Goal: Task Accomplishment & Management: Manage account settings

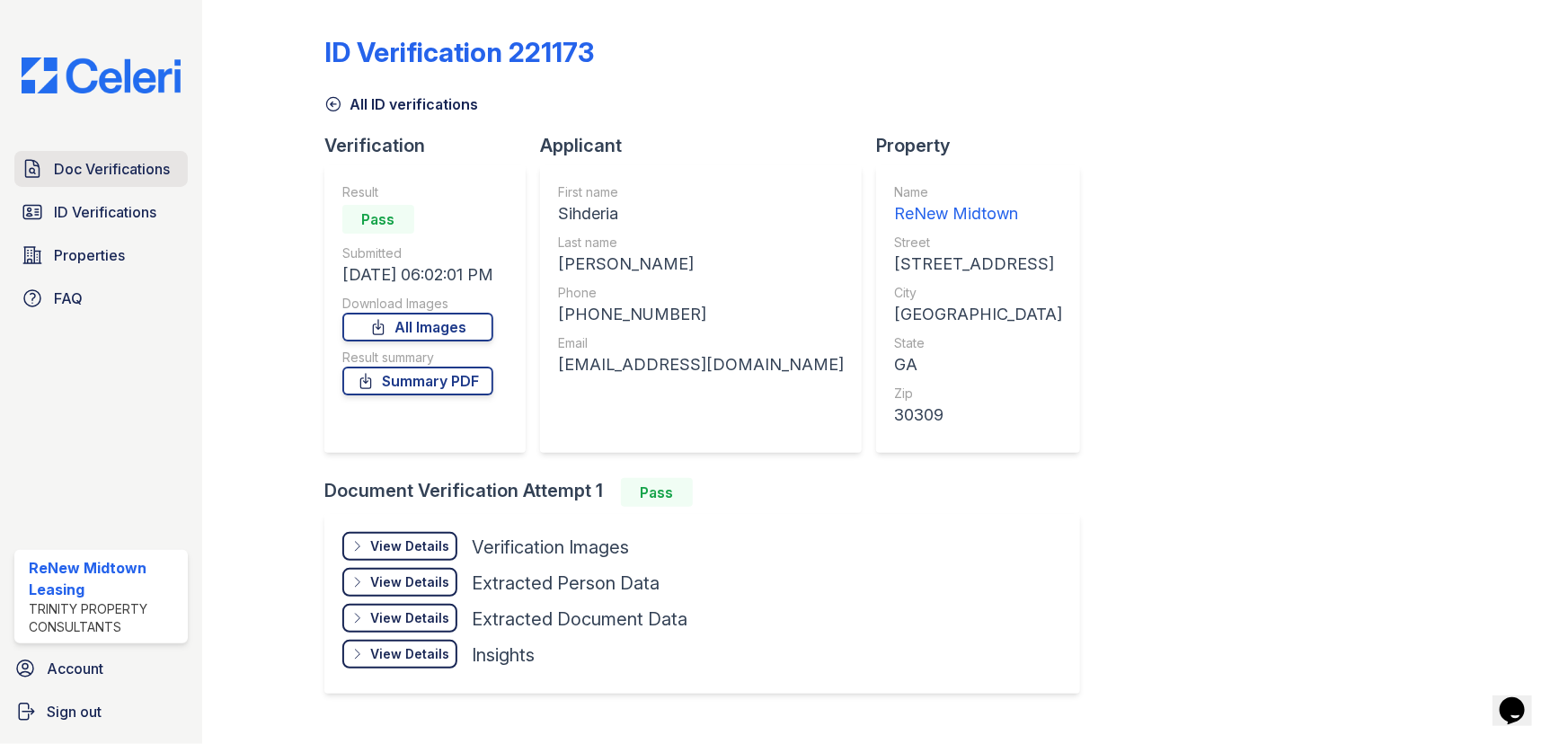
click at [117, 162] on span "Doc Verifications" at bounding box center [112, 169] width 116 height 21
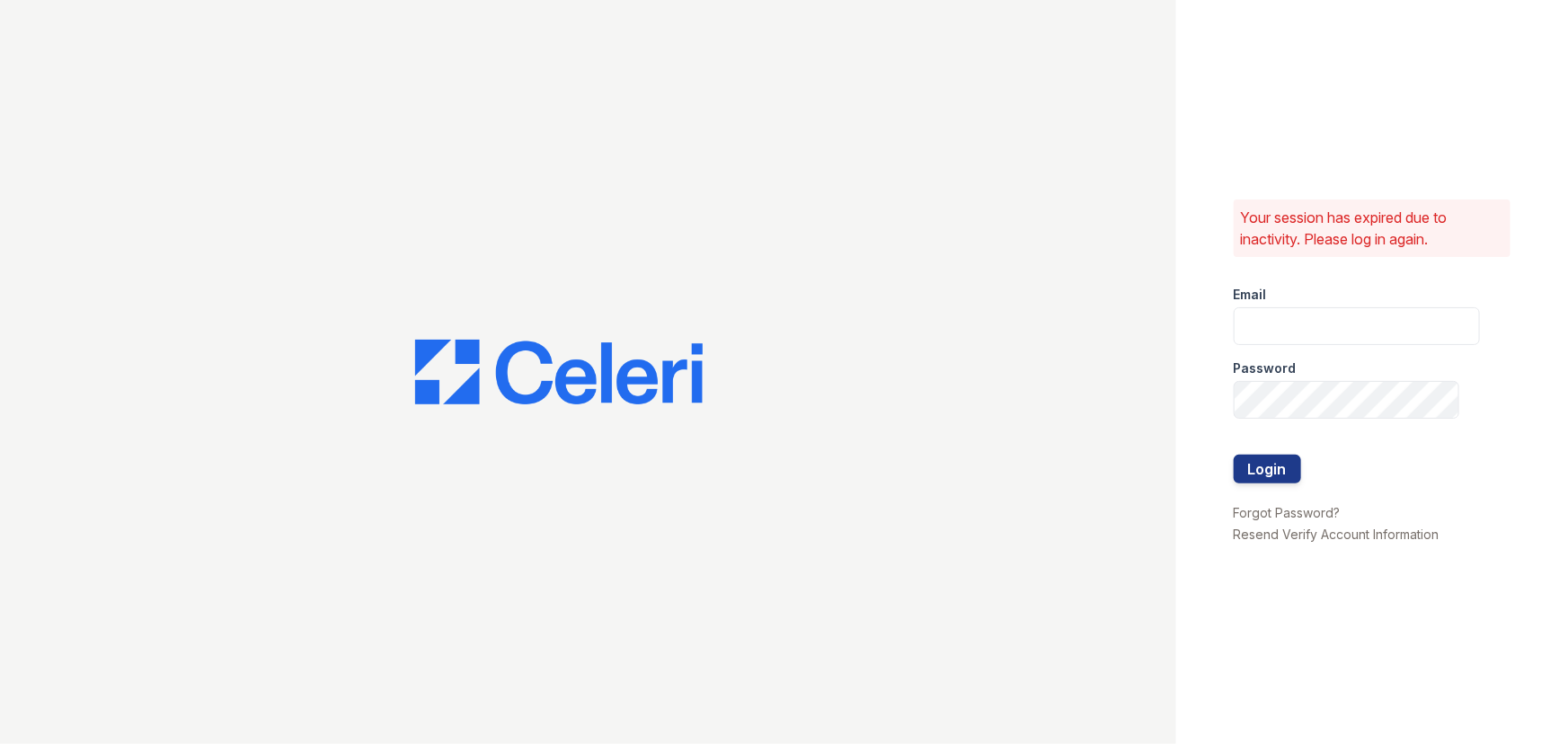
type input "renewmidtown@trinity-pm.com"
click at [1272, 470] on button "Login" at bounding box center [1268, 469] width 68 height 29
